Goal: Transaction & Acquisition: Purchase product/service

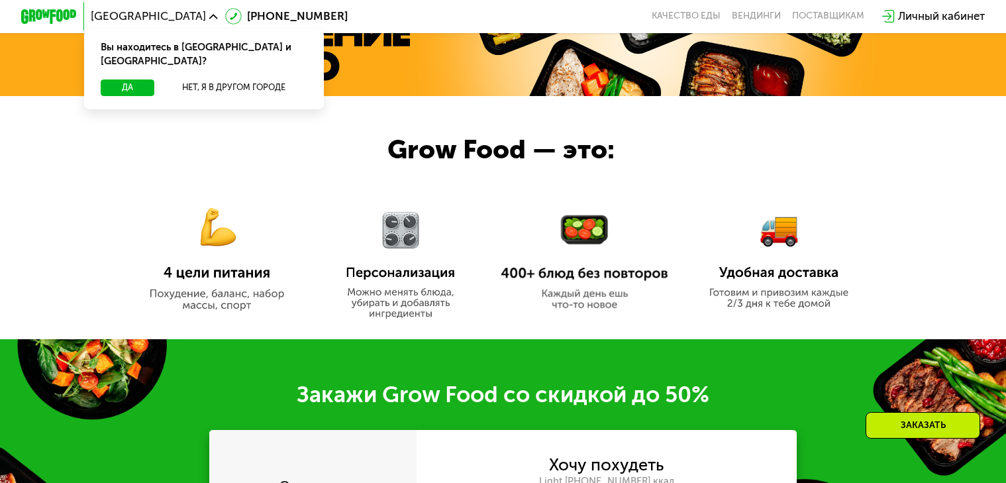
scroll to position [994, 0]
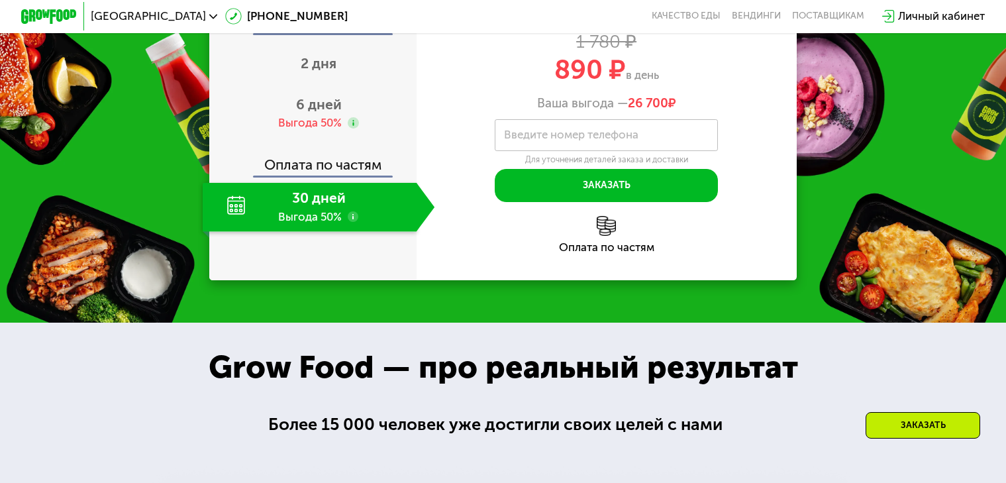
scroll to position [967, 0]
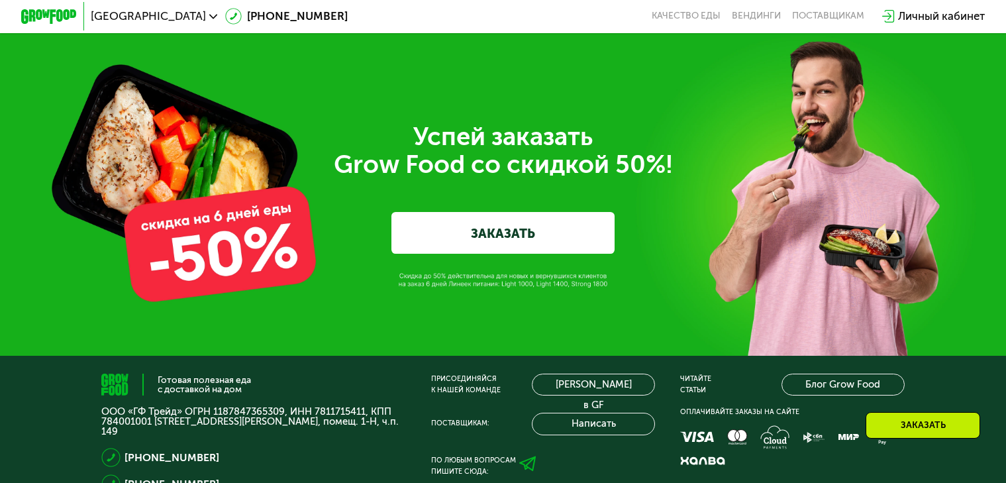
scroll to position [4654, 0]
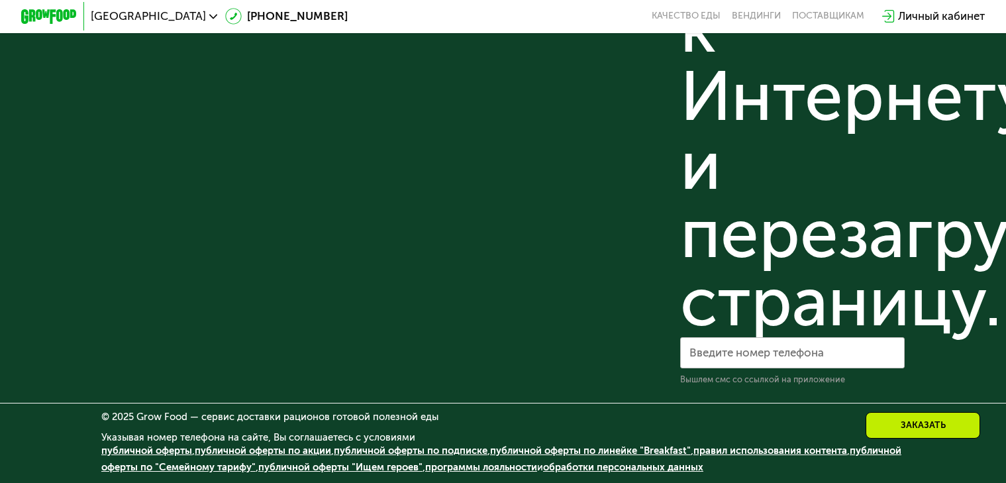
click at [702, 470] on link "обработки персональных данных" at bounding box center [623, 467] width 160 height 12
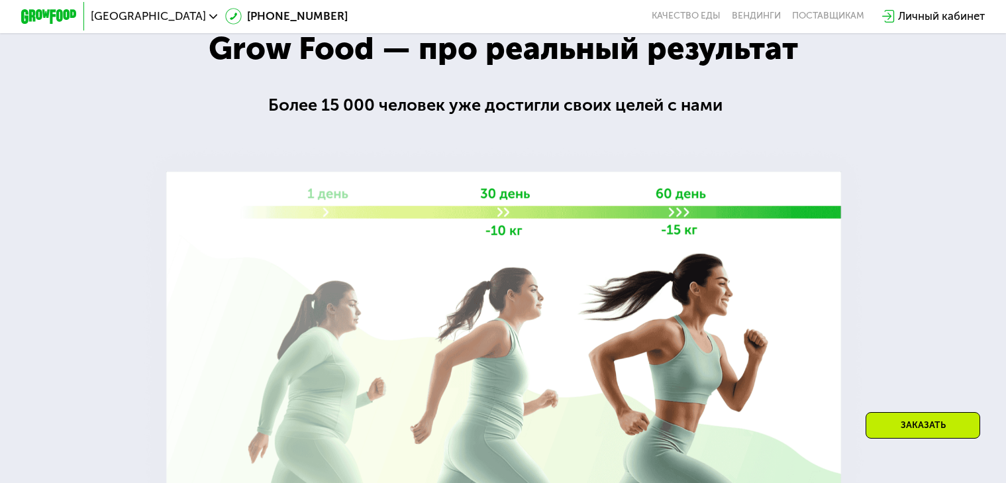
scroll to position [1739, 0]
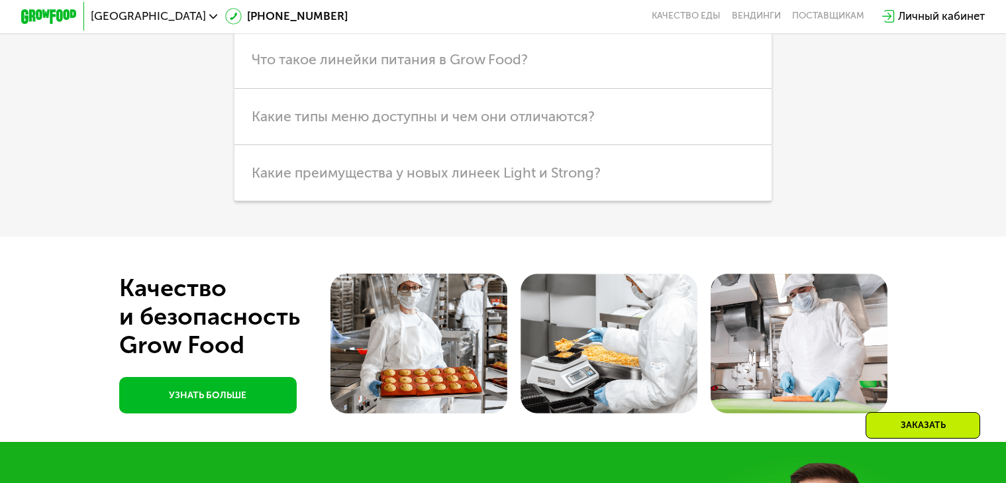
scroll to position [4654, 0]
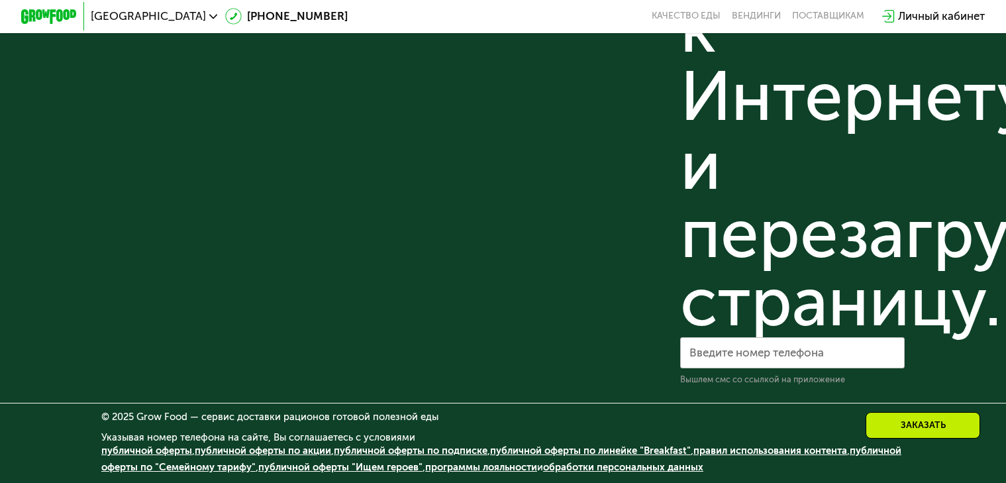
click at [581, 450] on link "публичной оферты по линейке "Breakfast"" at bounding box center [590, 451] width 201 height 12
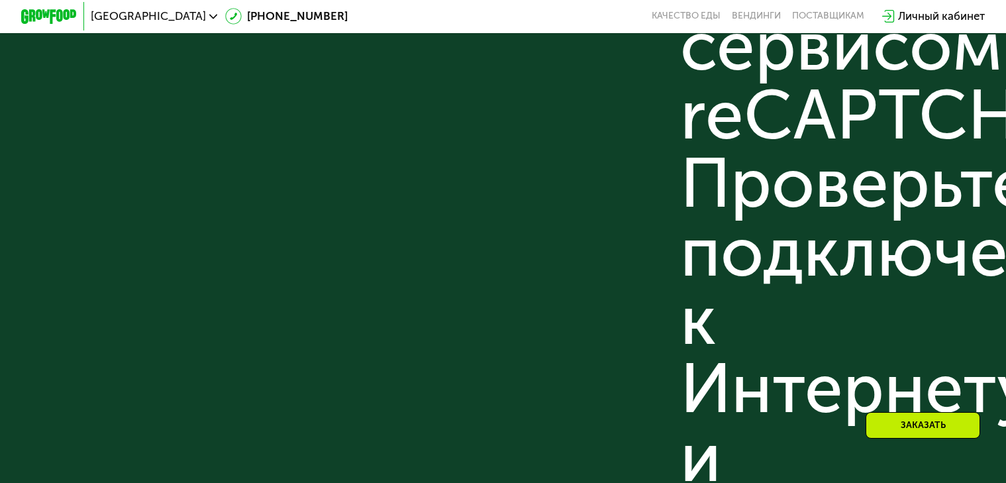
scroll to position [4190, 0]
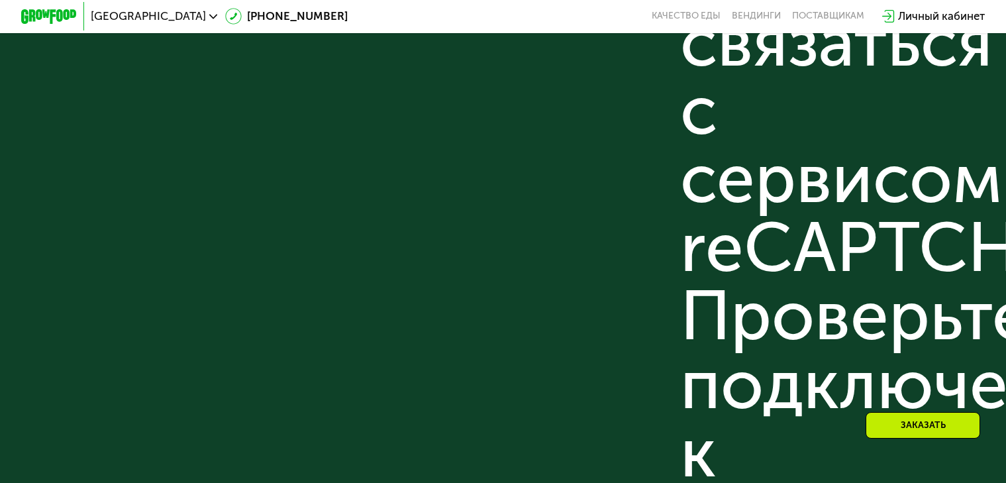
click at [439, 201] on div "Присоединяйся к нашей команде [PERSON_NAME] в GF Поставщикам: Написать По любым…" at bounding box center [543, 253] width 225 height 1113
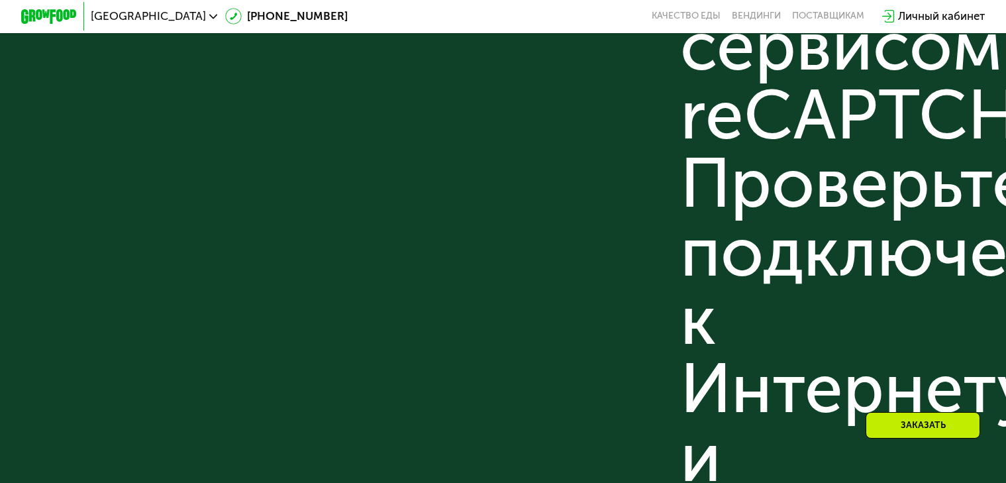
scroll to position [4654, 0]
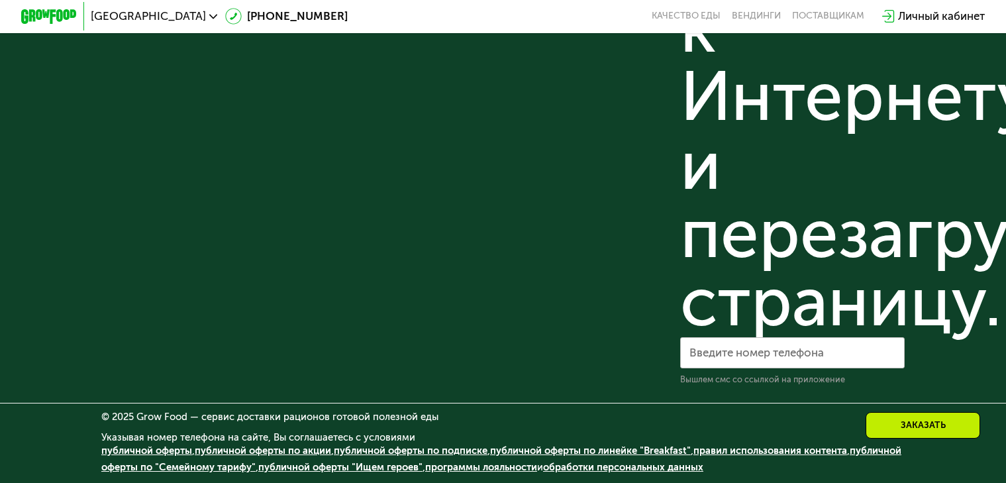
click at [158, 452] on link "публичной оферты" at bounding box center [146, 451] width 91 height 12
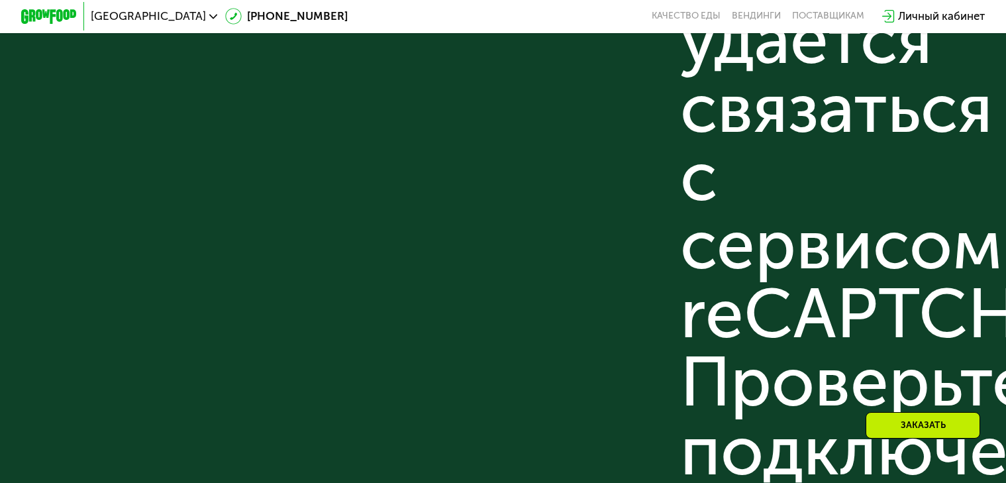
scroll to position [3991, 0]
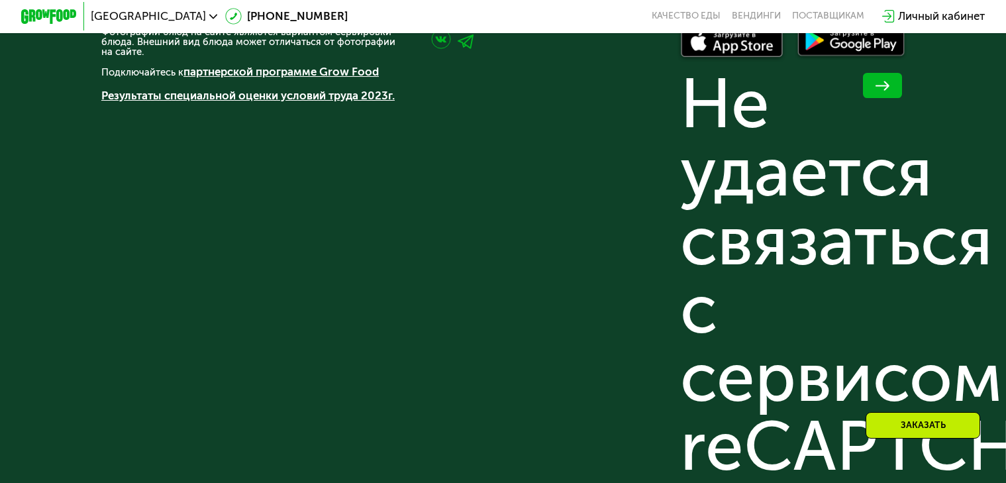
click at [223, 324] on div "Готовая полезная еда с доставкой на дом ООО «ГФ Трейд» ОГРН 1187847365309, ИНН …" at bounding box center [253, 452] width 305 height 1113
